Goal: Contribute content: Add original content to the website for others to see

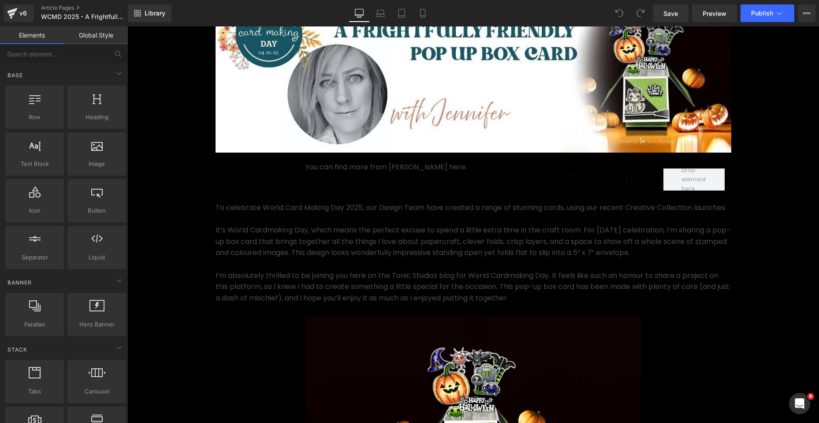
scroll to position [176, 0]
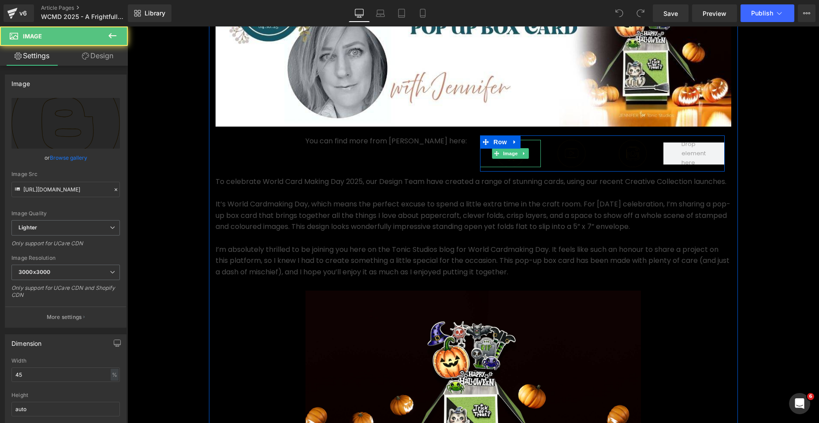
click at [506, 164] on img at bounding box center [510, 153] width 27 height 27
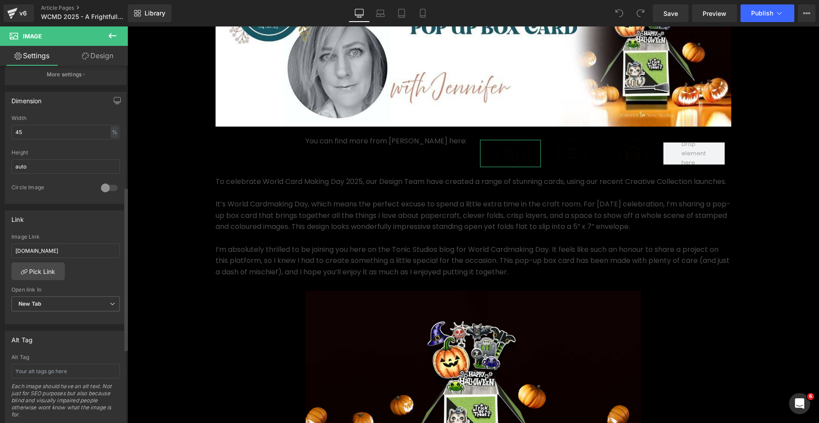
scroll to position [264, 0]
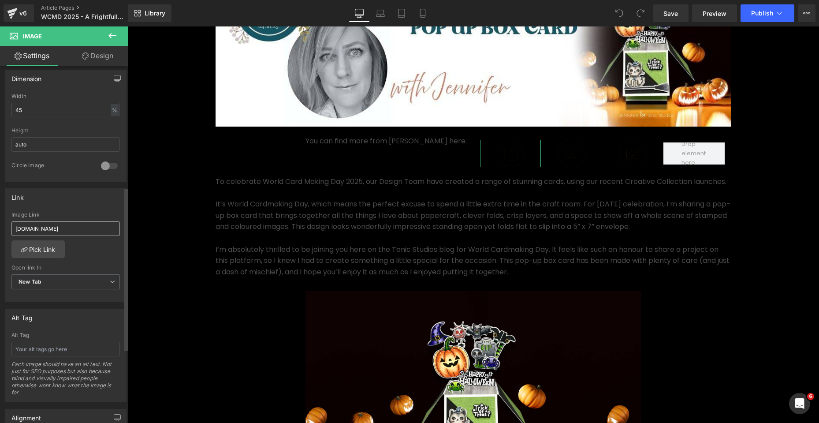
click at [80, 230] on input "[DOMAIN_NAME]" at bounding box center [65, 228] width 108 height 15
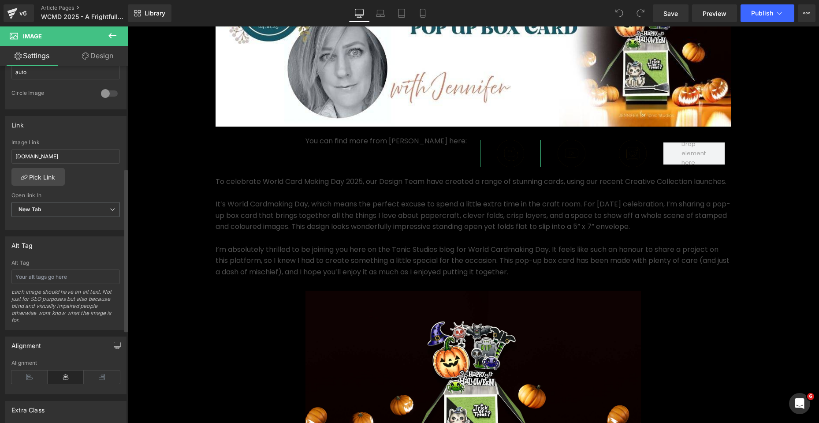
scroll to position [205, 0]
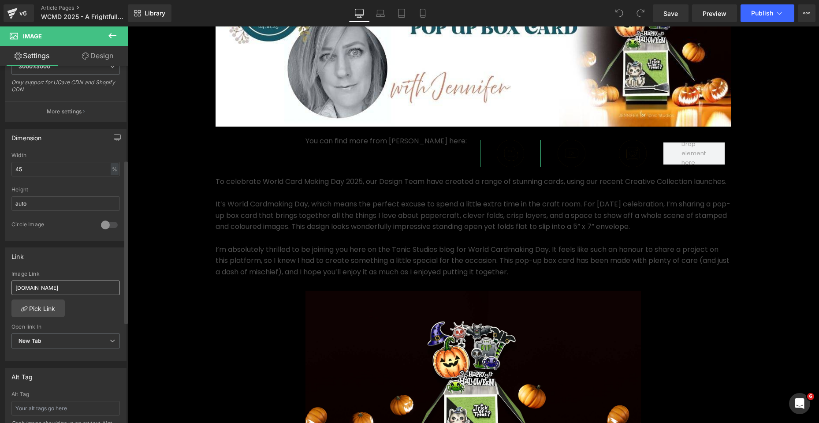
click at [75, 289] on input "[DOMAIN_NAME]" at bounding box center [65, 287] width 108 height 15
click at [16, 287] on input "[DOMAIN_NAME]" at bounding box center [65, 287] width 108 height 15
drag, startPoint x: 82, startPoint y: 287, endPoint x: 0, endPoint y: 283, distance: 82.1
click at [0, 283] on div "Link [DOMAIN_NAME] Image Link [DOMAIN_NAME] Pick Link Current Tab New Tab Open …" at bounding box center [66, 301] width 132 height 121
click at [16, 290] on input "[DOMAIN_NAME]" at bounding box center [65, 287] width 108 height 15
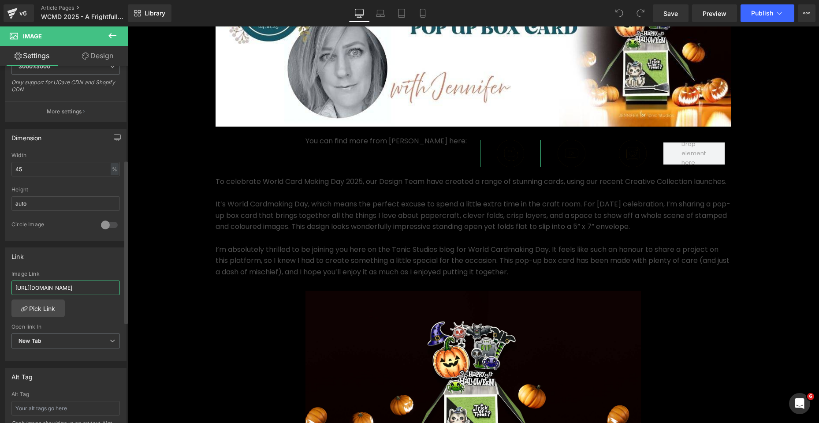
click at [106, 289] on input "[URL][DOMAIN_NAME]" at bounding box center [65, 287] width 108 height 15
type input "[URL][DOMAIN_NAME]"
click at [687, 16] on link "Save" at bounding box center [671, 13] width 36 height 18
click at [44, 311] on link "Pick Link" at bounding box center [37, 308] width 53 height 18
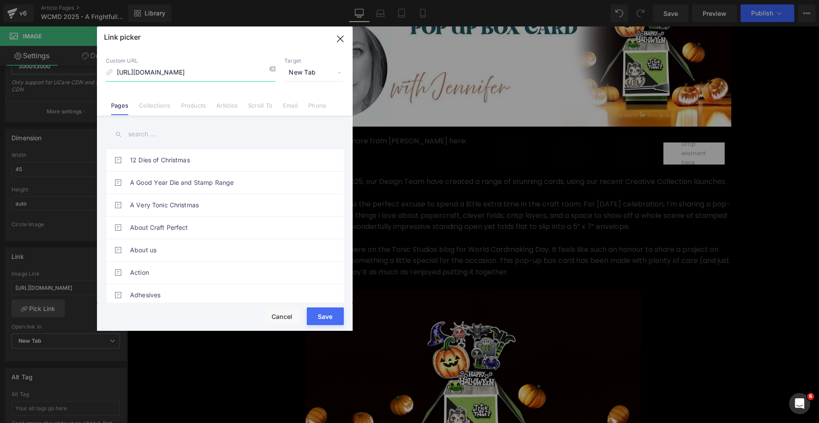
click at [211, 73] on input "[URL][DOMAIN_NAME]" at bounding box center [191, 72] width 170 height 17
click at [328, 319] on button "Save" at bounding box center [325, 316] width 37 height 18
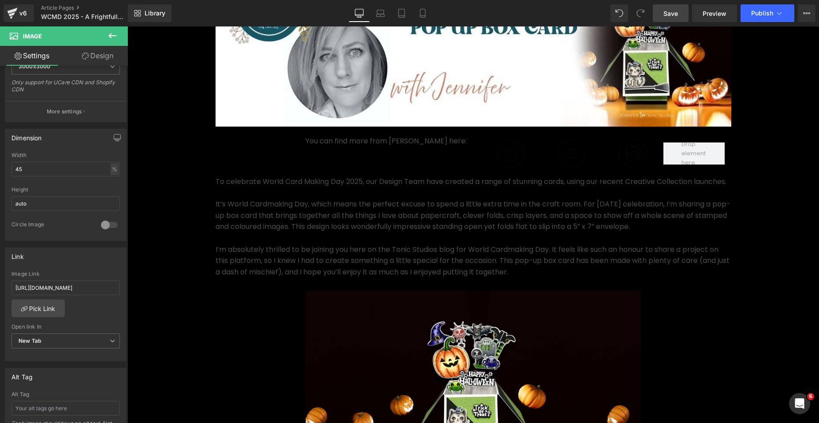
click at [674, 13] on span "Save" at bounding box center [670, 13] width 15 height 9
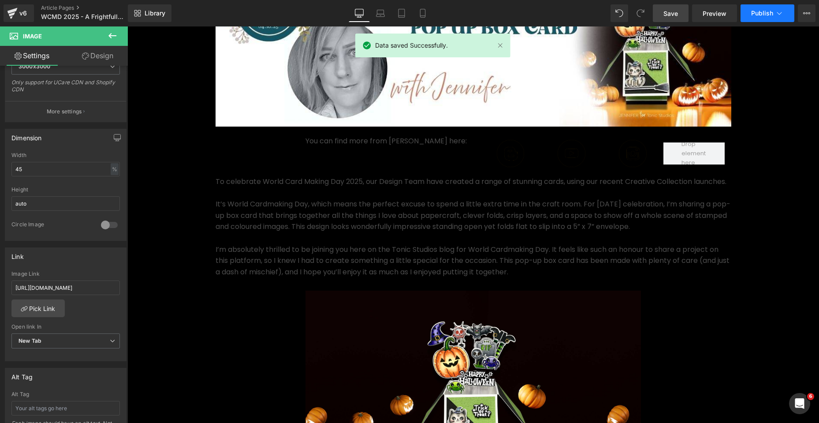
click at [754, 12] on span "Publish" at bounding box center [762, 13] width 22 height 7
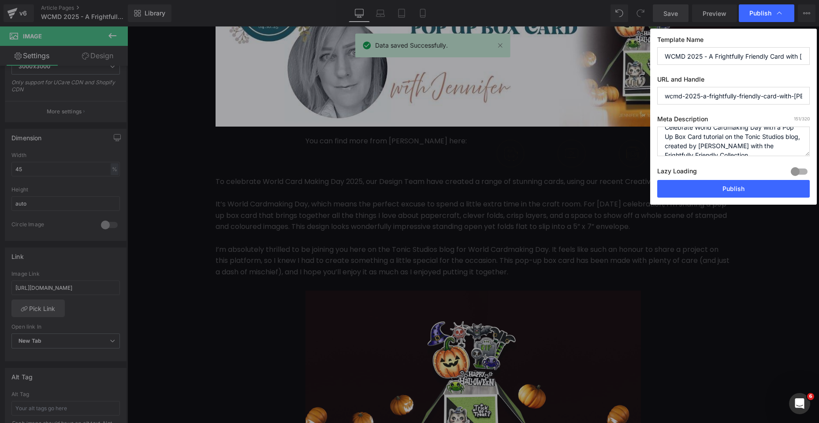
scroll to position [19, 0]
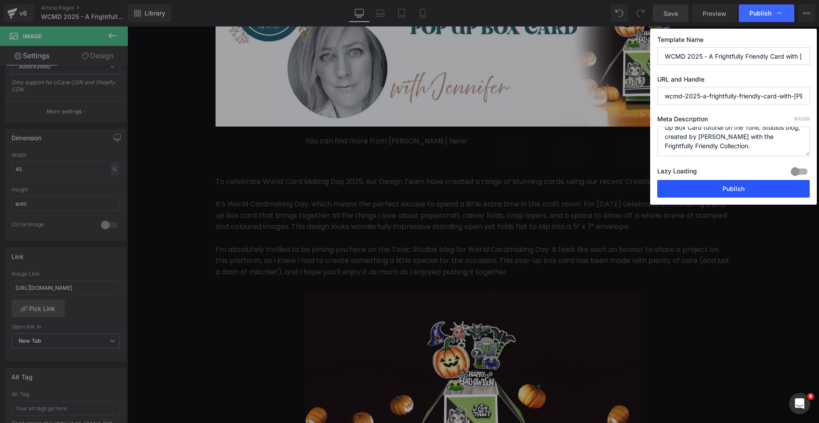
click at [746, 189] on button "Publish" at bounding box center [733, 189] width 152 height 18
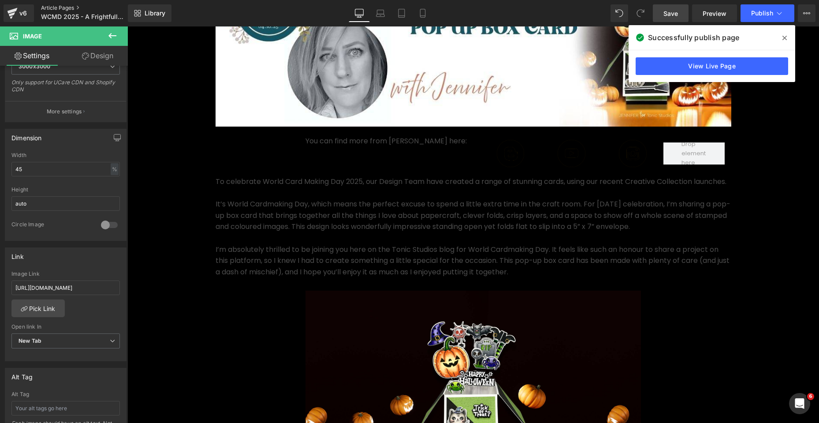
click at [54, 6] on link "Article Pages" at bounding box center [91, 7] width 101 height 7
